Goal: Check status: Check status

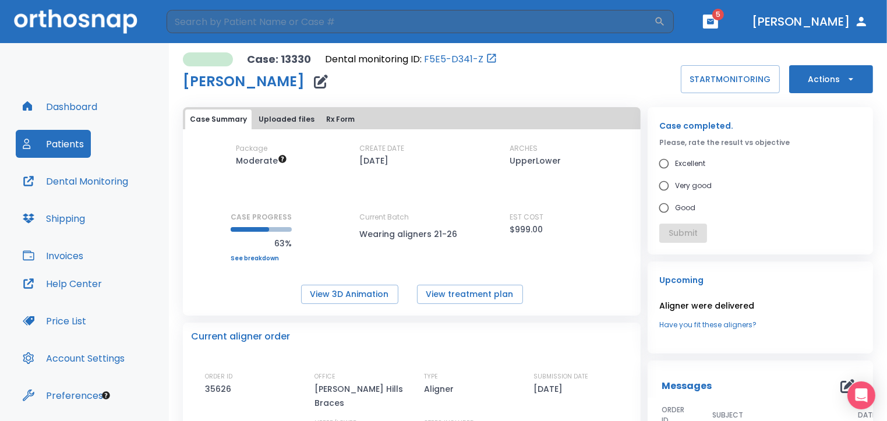
scroll to position [212, 0]
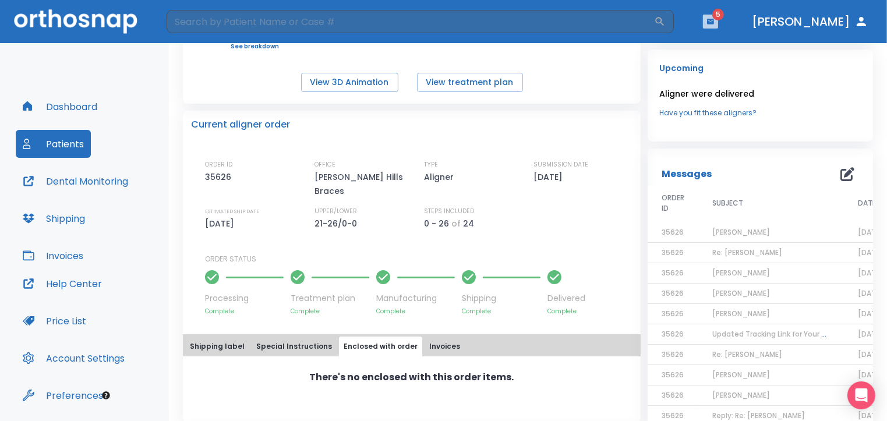
click at [718, 17] on button "button" at bounding box center [710, 22] width 15 height 14
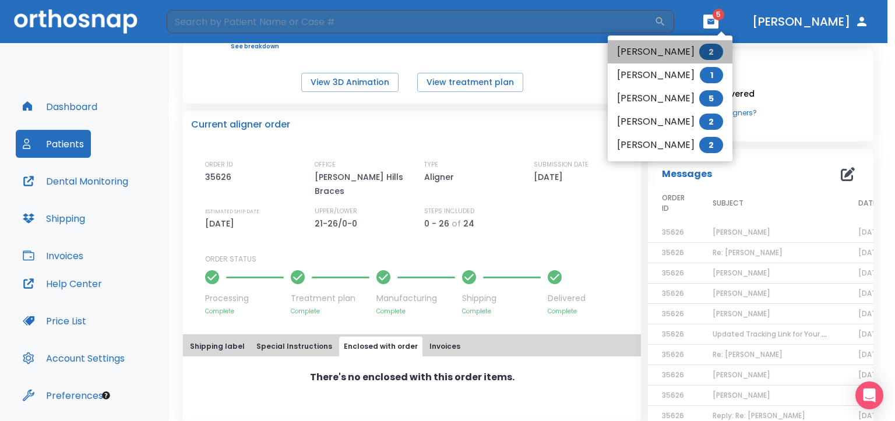
click at [631, 52] on li "[PERSON_NAME] 2" at bounding box center [670, 51] width 125 height 23
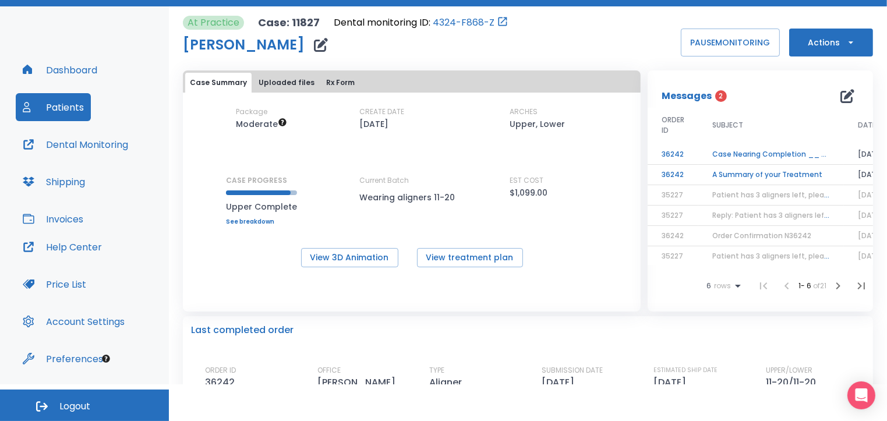
click at [747, 152] on td "Case Nearing Completion __ Upper" at bounding box center [771, 154] width 146 height 20
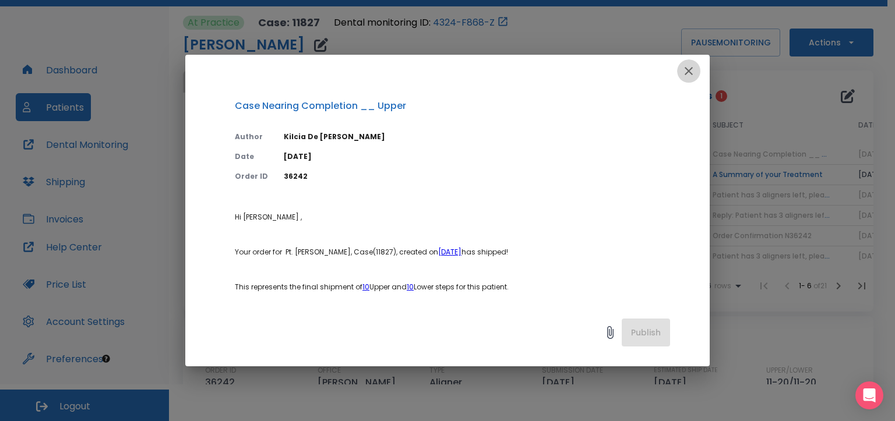
click at [687, 70] on icon "button" at bounding box center [688, 71] width 8 height 8
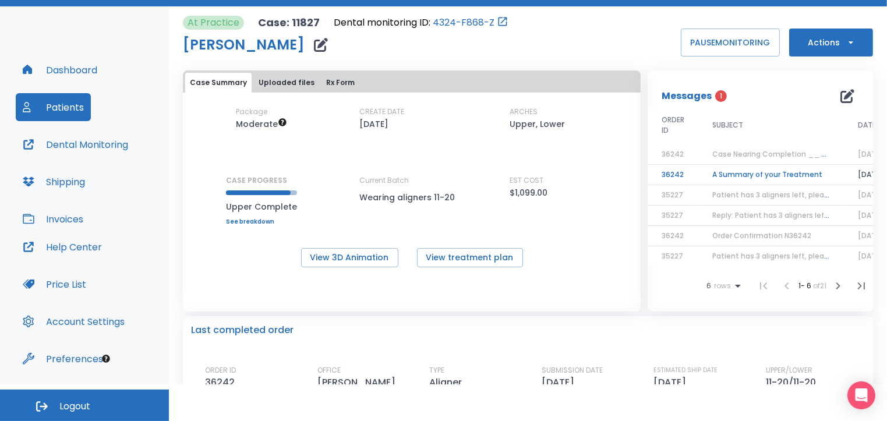
click at [762, 171] on td "A Summary of your Treatment" at bounding box center [771, 175] width 146 height 20
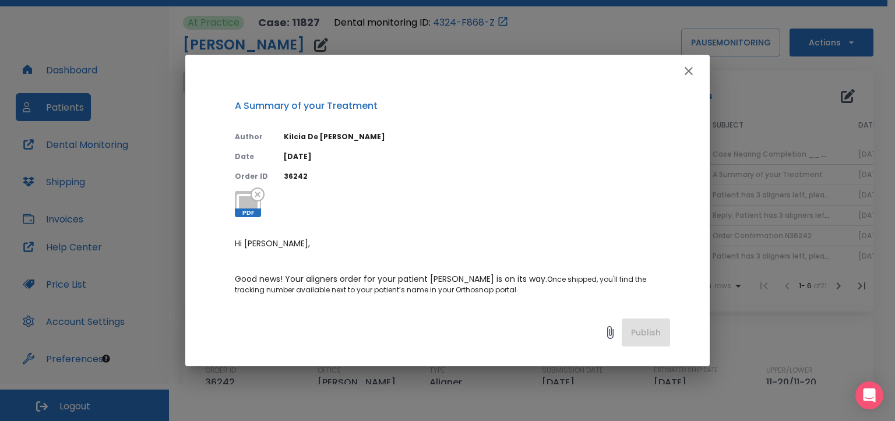
click at [688, 72] on icon "button" at bounding box center [688, 71] width 8 height 8
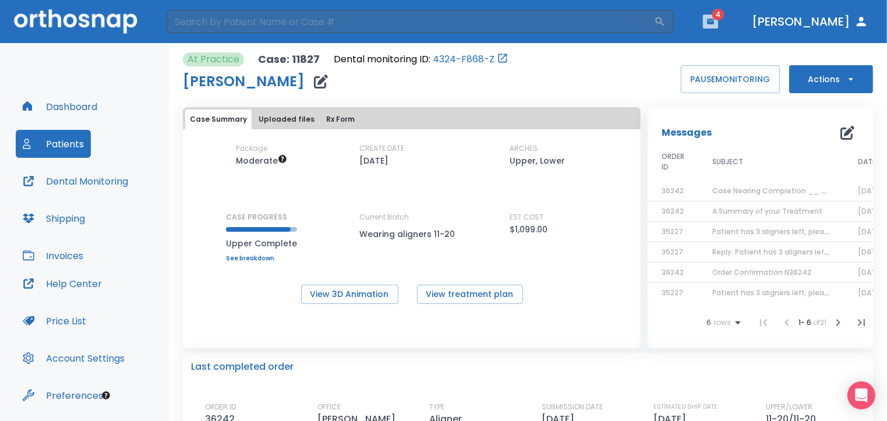
click at [714, 23] on icon "button" at bounding box center [710, 21] width 7 height 5
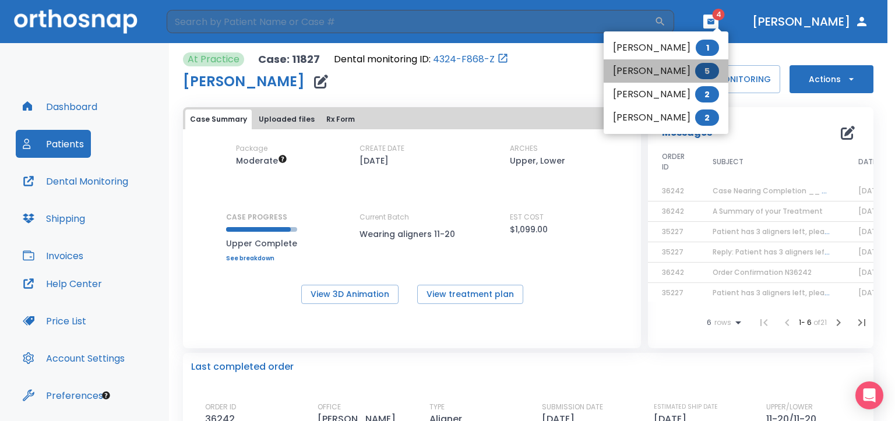
click at [685, 71] on li "[PERSON_NAME] 5" at bounding box center [665, 70] width 125 height 23
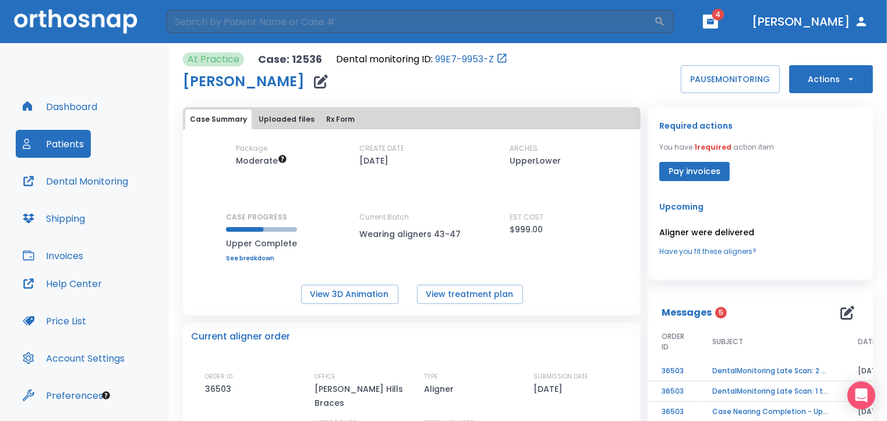
click at [731, 390] on td "DentalMonitoring Late Scan: 1 to 2 Weeks Notification" at bounding box center [771, 392] width 146 height 20
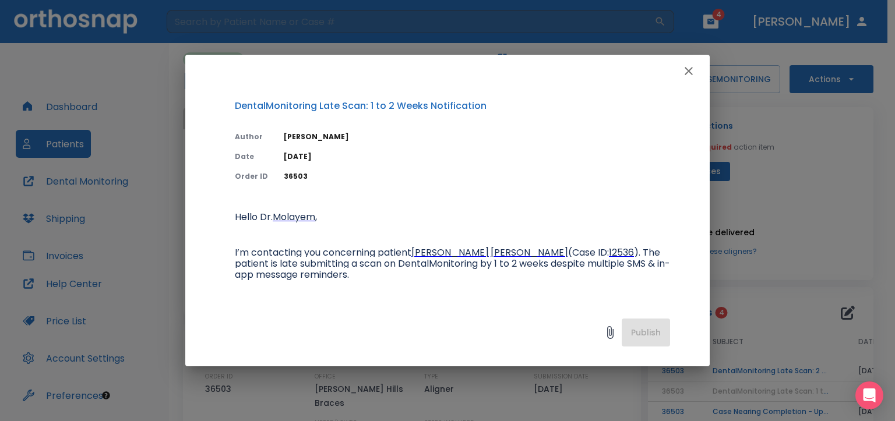
click at [687, 72] on icon "button" at bounding box center [688, 71] width 8 height 8
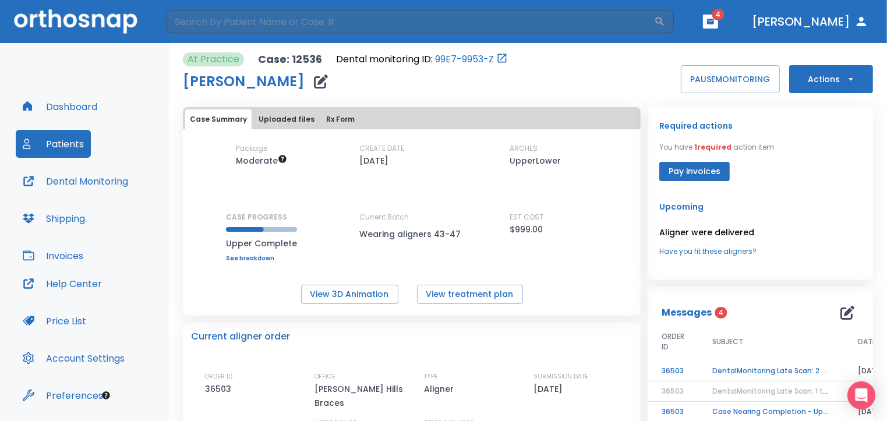
click at [758, 370] on td "DentalMonitoring Late Scan: 2 - 4 Weeks Notification" at bounding box center [771, 371] width 146 height 20
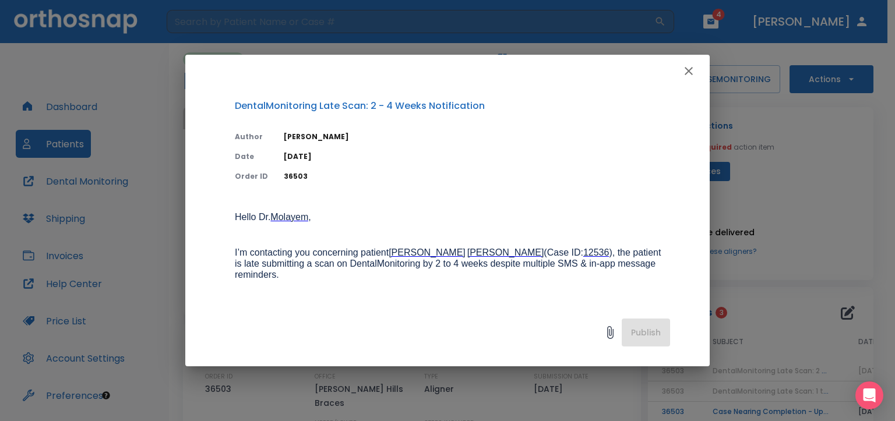
click at [685, 73] on icon "button" at bounding box center [688, 71] width 14 height 14
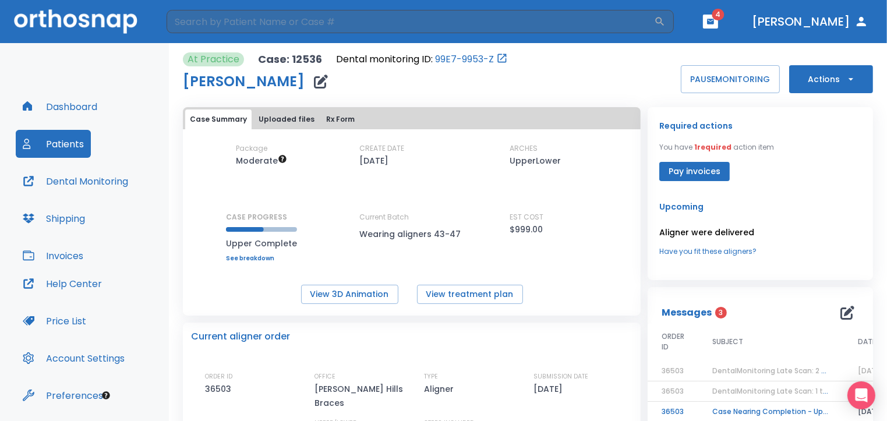
click at [745, 409] on td "Case Nearing Completion - Upper" at bounding box center [771, 412] width 146 height 20
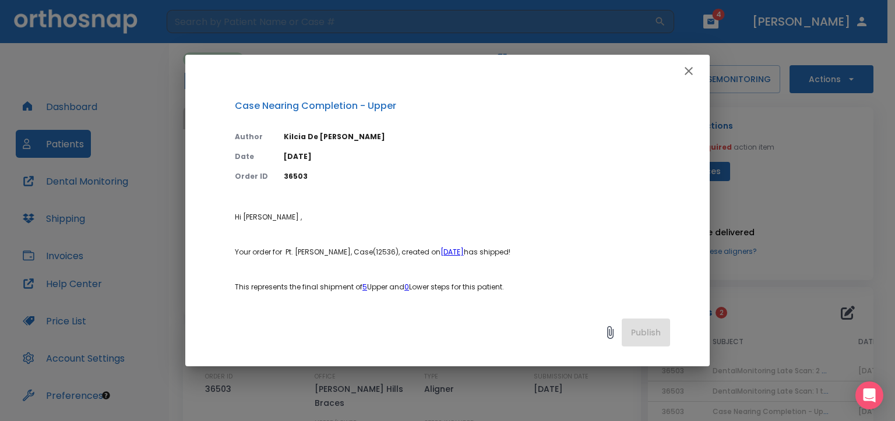
drag, startPoint x: 687, startPoint y: 70, endPoint x: 696, endPoint y: 57, distance: 15.8
click at [687, 70] on icon "button" at bounding box center [688, 71] width 8 height 8
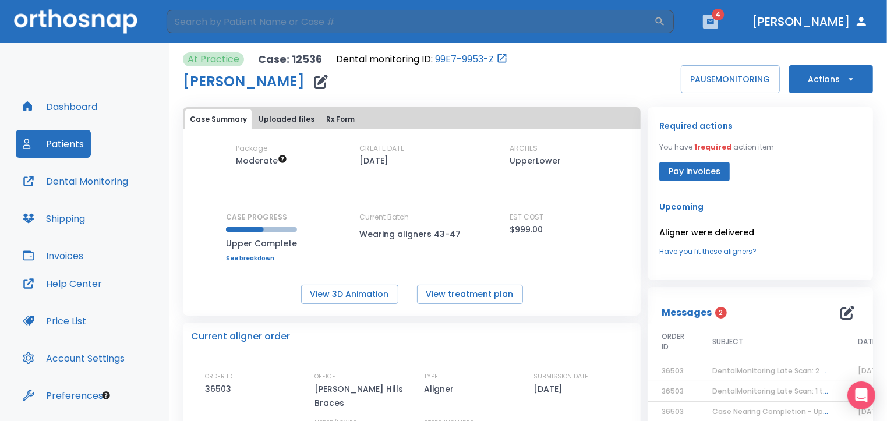
click at [718, 20] on button "button" at bounding box center [710, 22] width 15 height 14
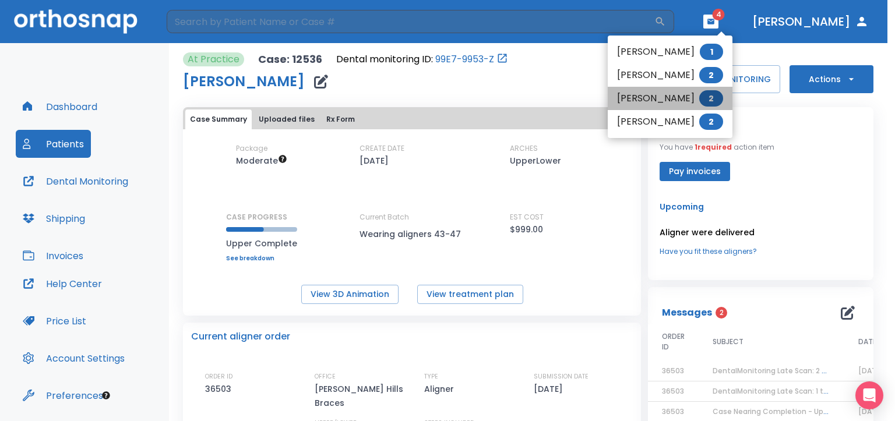
click at [651, 94] on li "[PERSON_NAME] 2" at bounding box center [670, 98] width 125 height 23
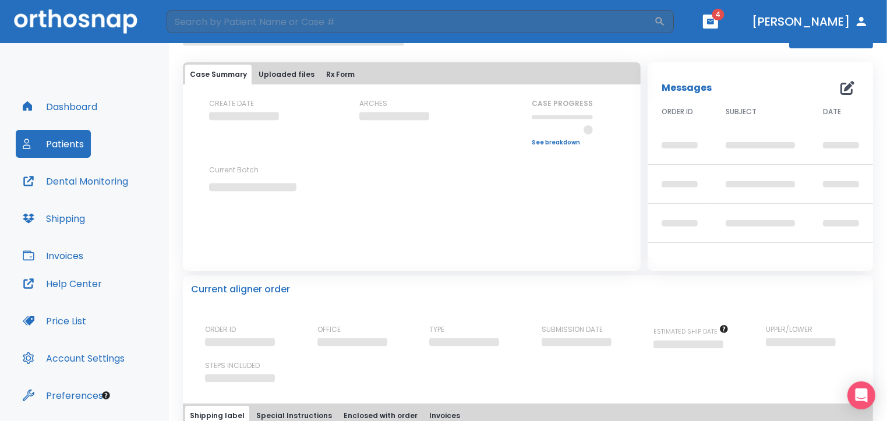
click at [634, 82] on div "Case Summary Uploaded files Rx Form" at bounding box center [412, 73] width 458 height 22
click at [714, 20] on icon "button" at bounding box center [710, 21] width 7 height 5
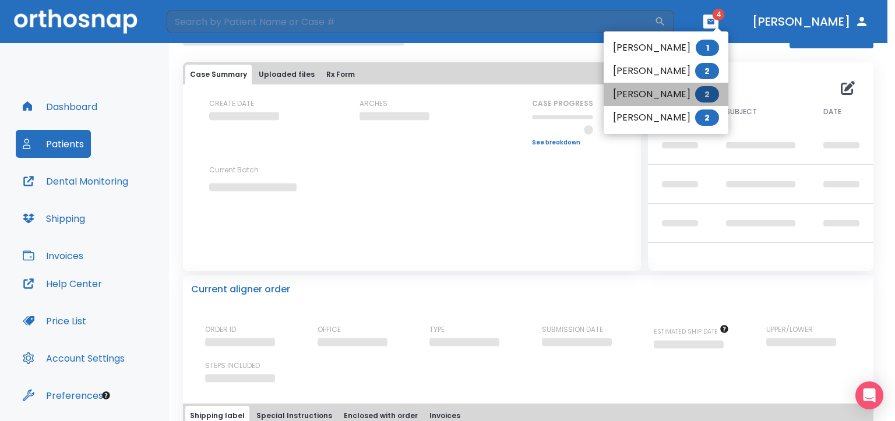
click at [654, 89] on li "[PERSON_NAME] 2" at bounding box center [665, 94] width 125 height 23
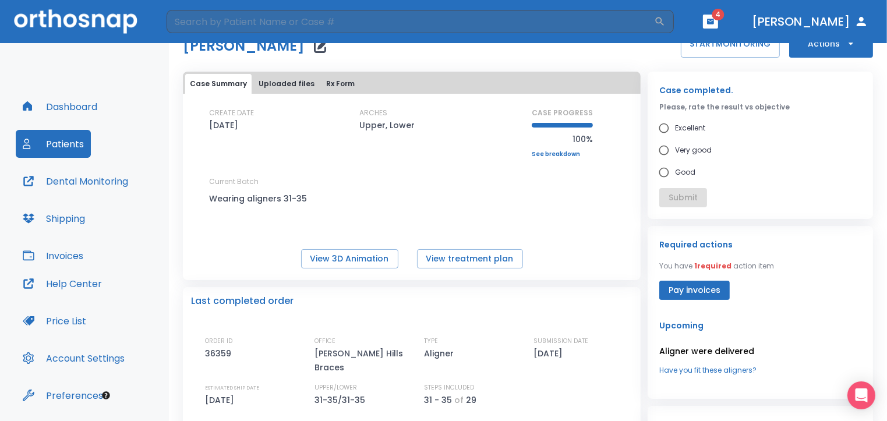
scroll to position [40, 0]
